Goal: Information Seeking & Learning: Learn about a topic

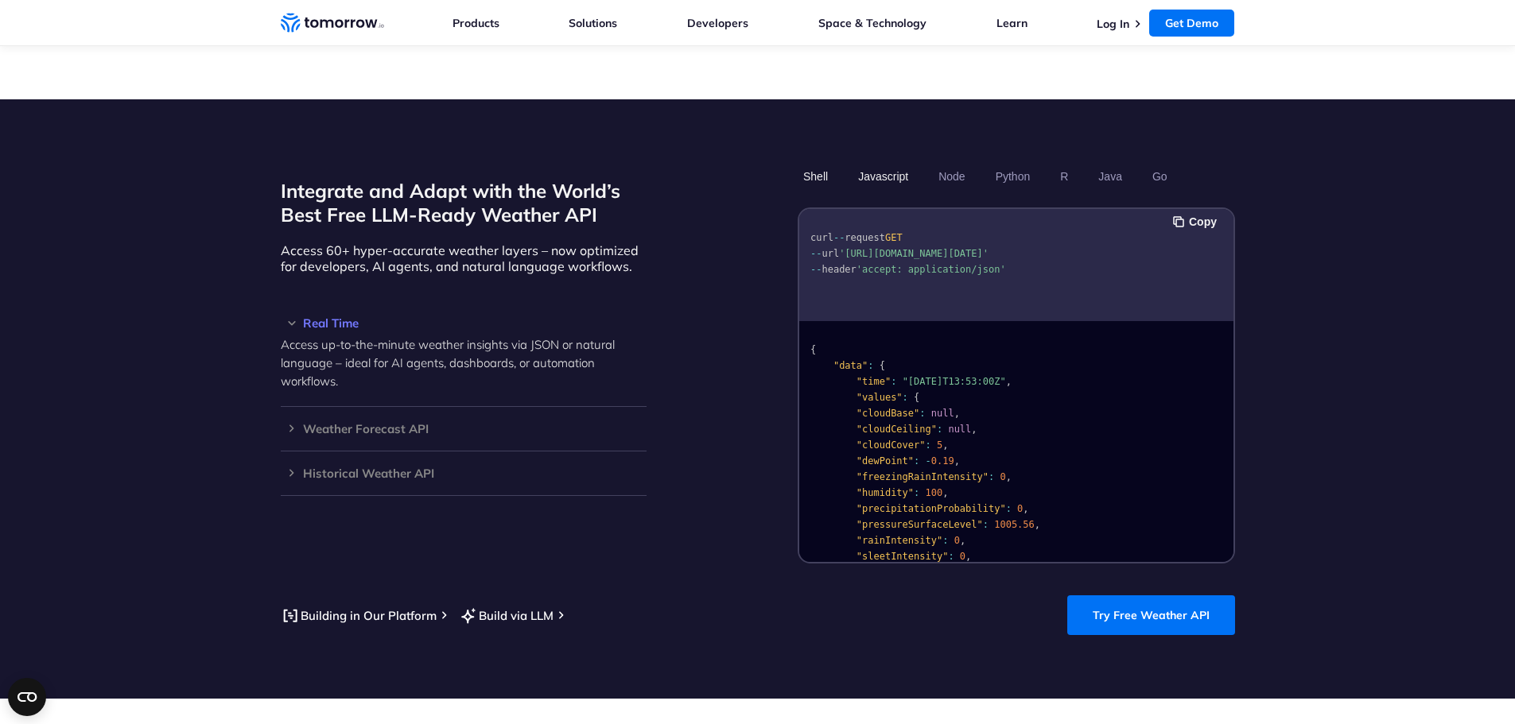
click at [880, 163] on button "Javascript" at bounding box center [882, 176] width 61 height 27
click at [950, 163] on button "Node" at bounding box center [951, 176] width 37 height 27
click at [822, 163] on button "Shell" at bounding box center [816, 176] width 36 height 27
click at [994, 163] on button "Python" at bounding box center [1012, 176] width 46 height 27
click at [1110, 163] on button "Java" at bounding box center [1110, 176] width 35 height 27
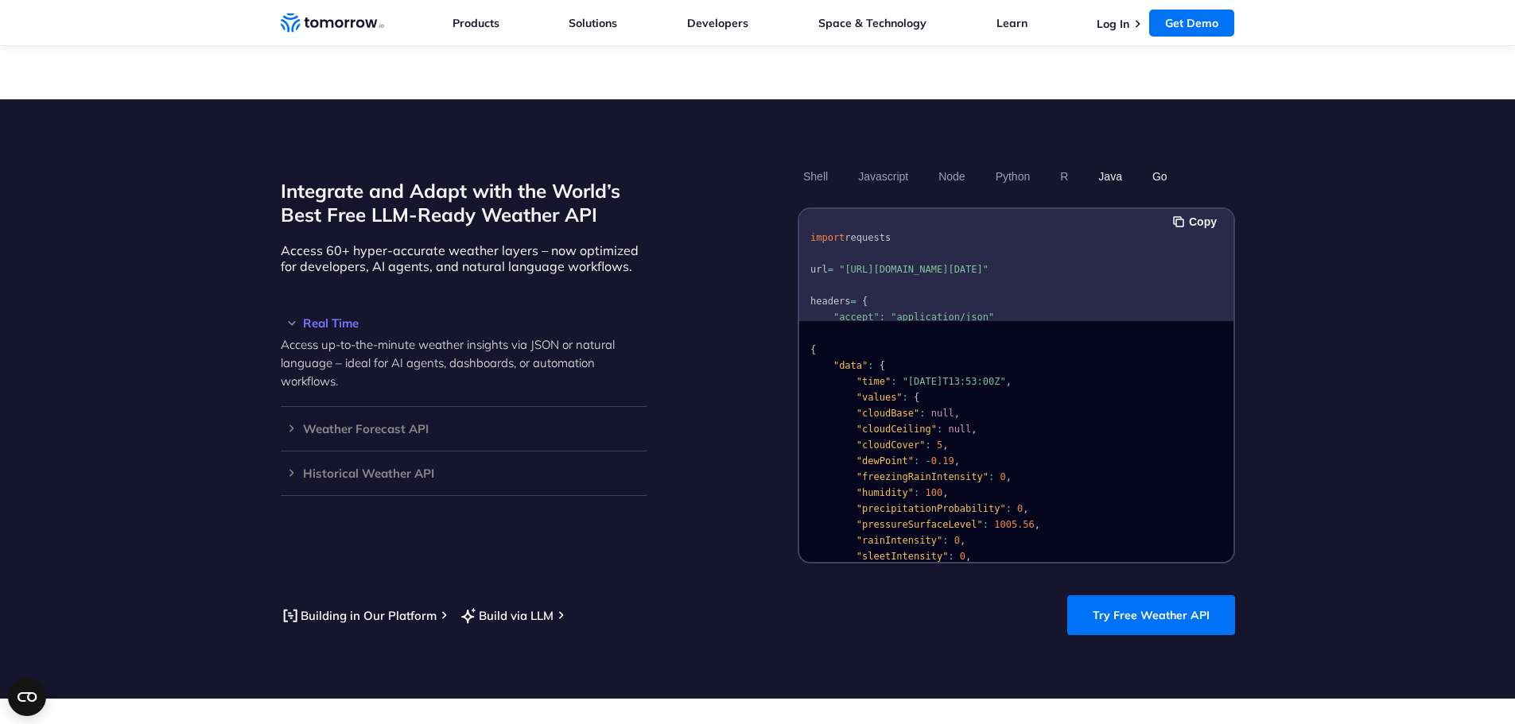
click at [1155, 163] on button "Go" at bounding box center [1159, 176] width 26 height 27
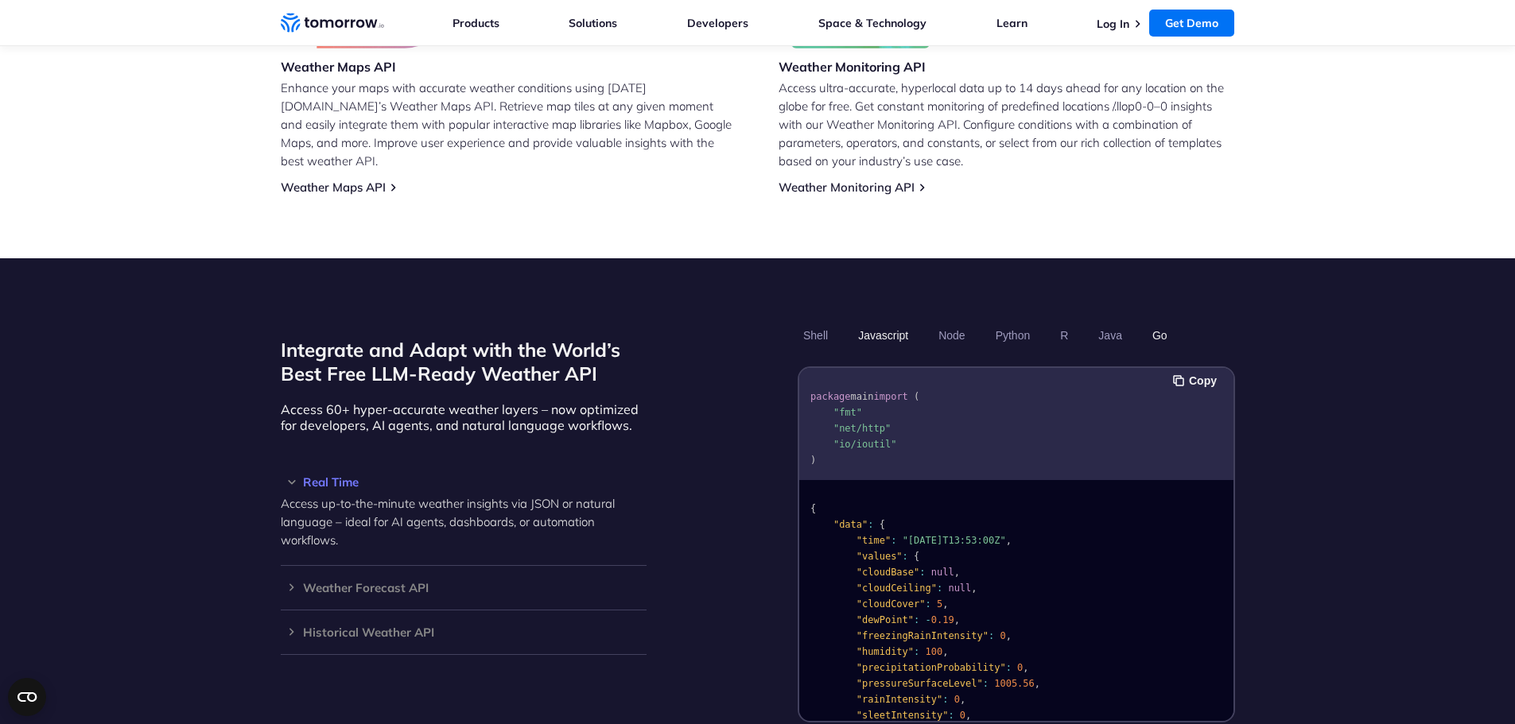
click at [896, 322] on button "Javascript" at bounding box center [882, 335] width 61 height 27
click at [816, 322] on button "Shell" at bounding box center [816, 335] width 36 height 27
click at [901, 322] on button "Javascript" at bounding box center [882, 335] width 61 height 27
click at [941, 322] on button "Node" at bounding box center [951, 335] width 37 height 27
click at [1000, 322] on button "Python" at bounding box center [1012, 335] width 46 height 27
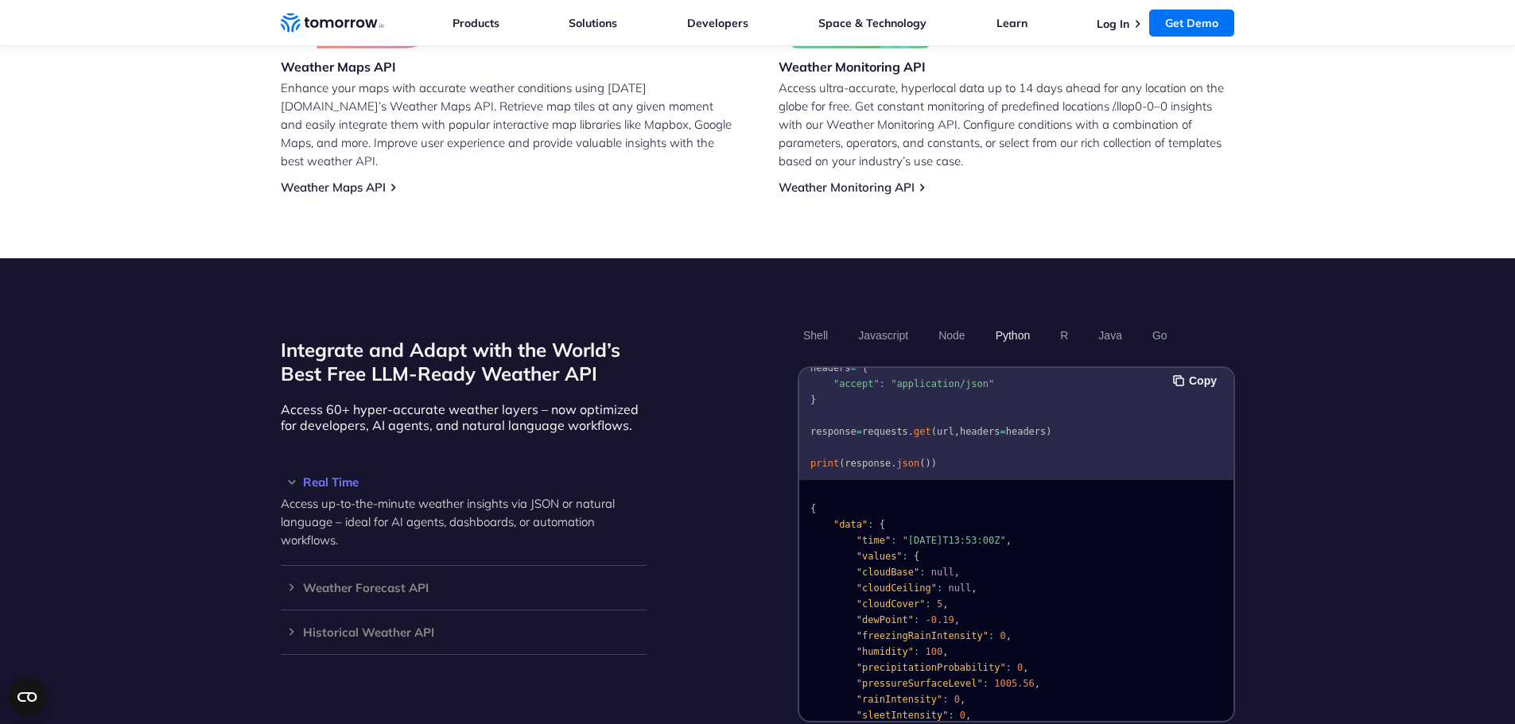
scroll to position [113, 0]
click at [1054, 322] on button "R" at bounding box center [1063, 335] width 19 height 27
click at [1115, 326] on button "Java" at bounding box center [1110, 335] width 35 height 27
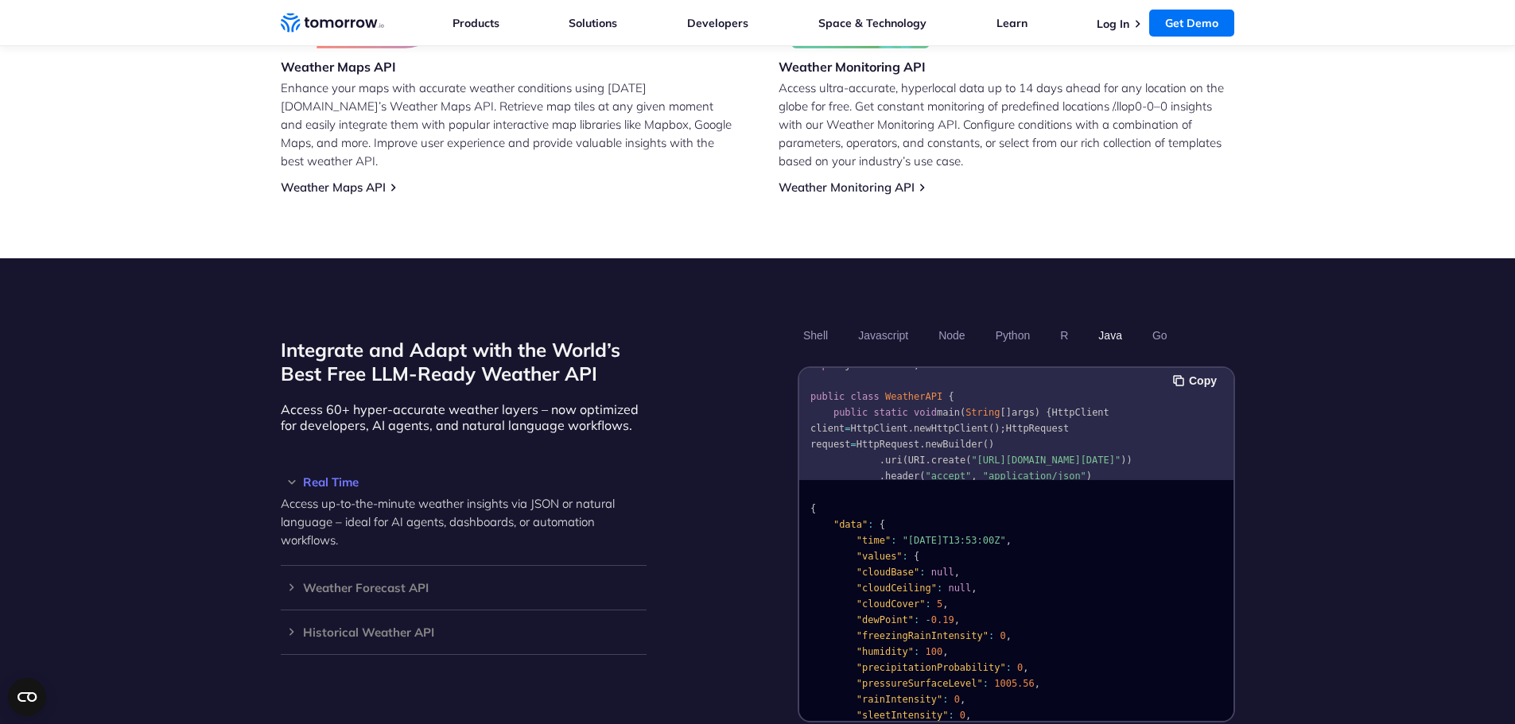
scroll to position [159, 0]
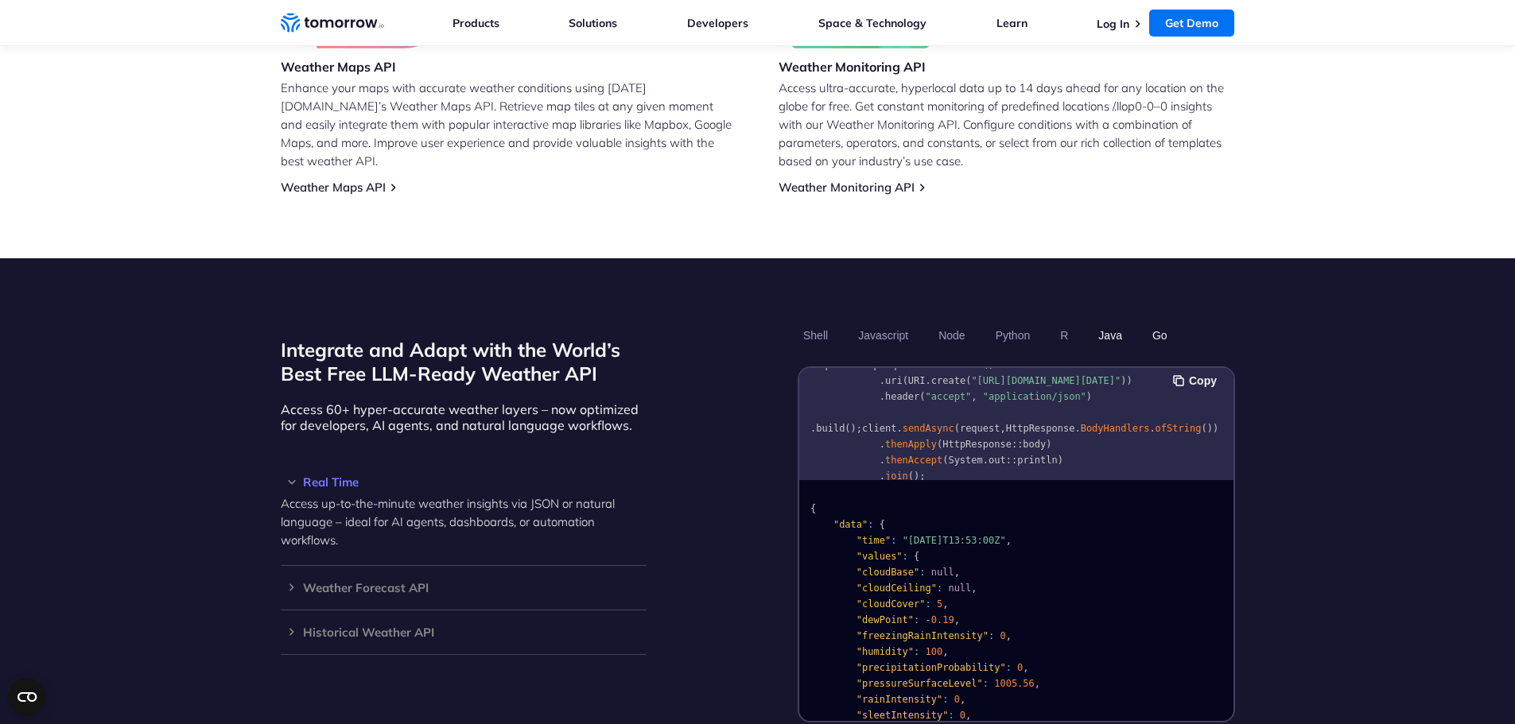
click at [1155, 322] on button "Go" at bounding box center [1159, 335] width 26 height 27
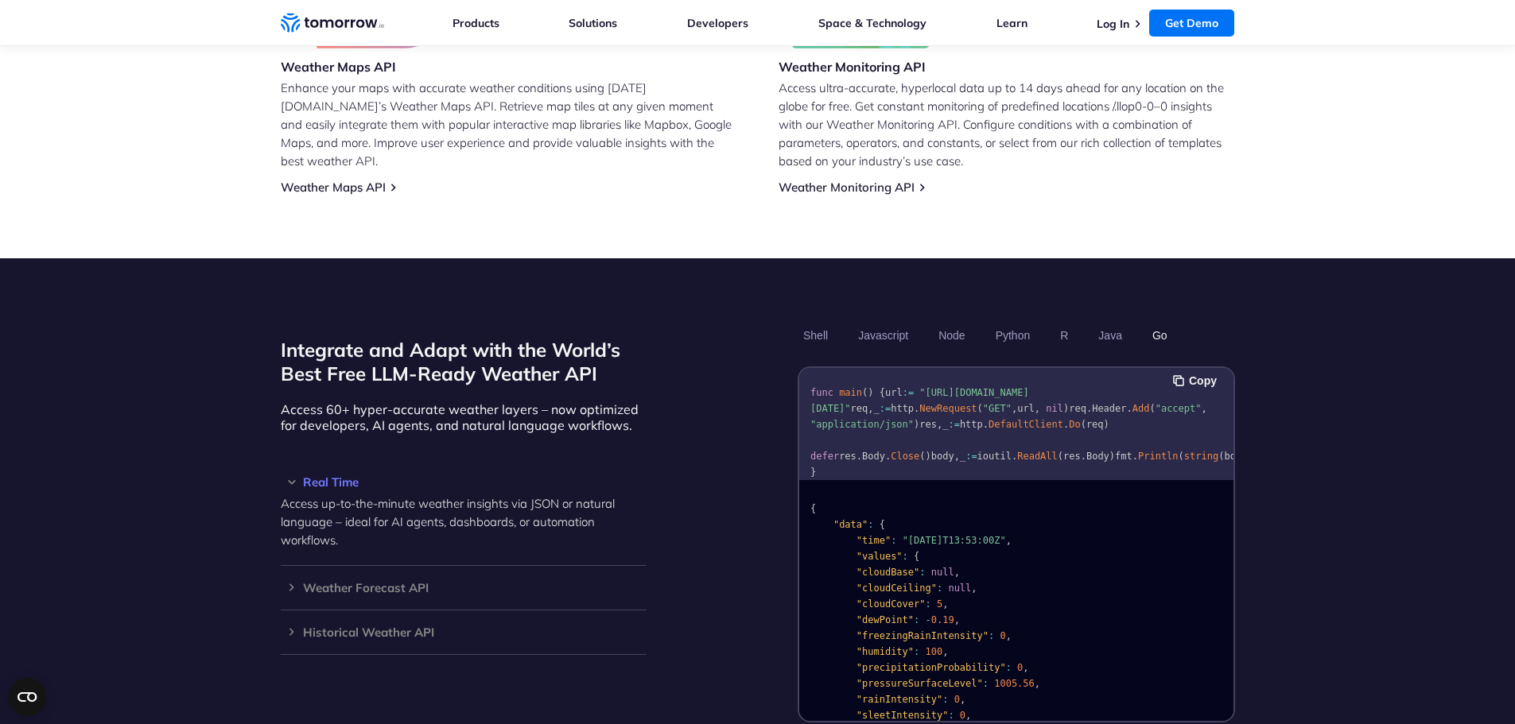
scroll to position [0, 0]
